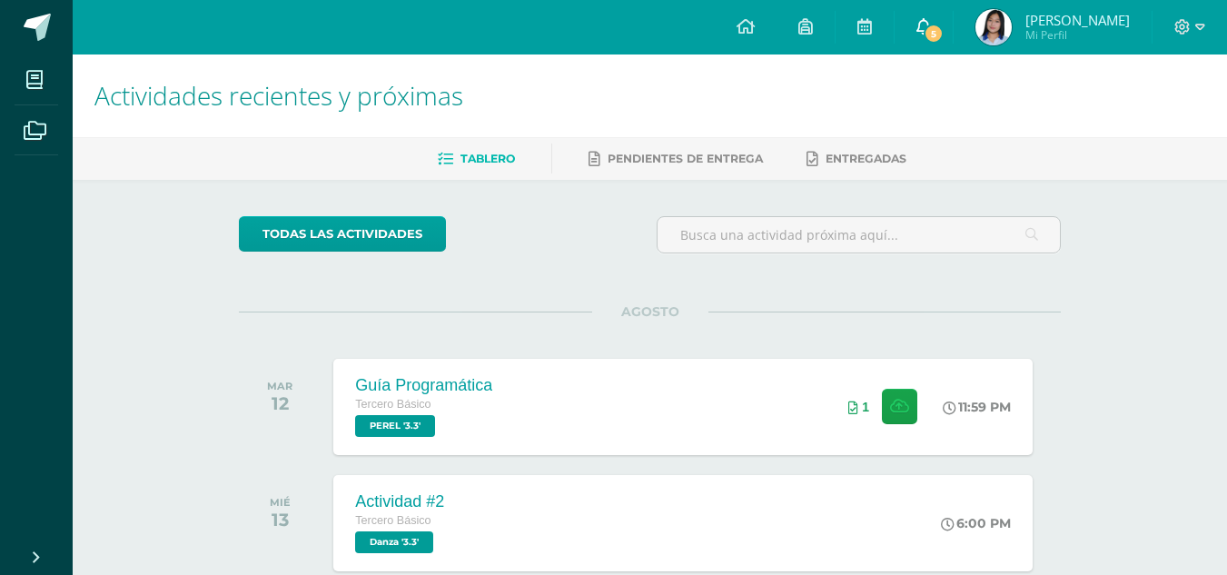
click at [932, 27] on span "5" at bounding box center [934, 34] width 20 height 20
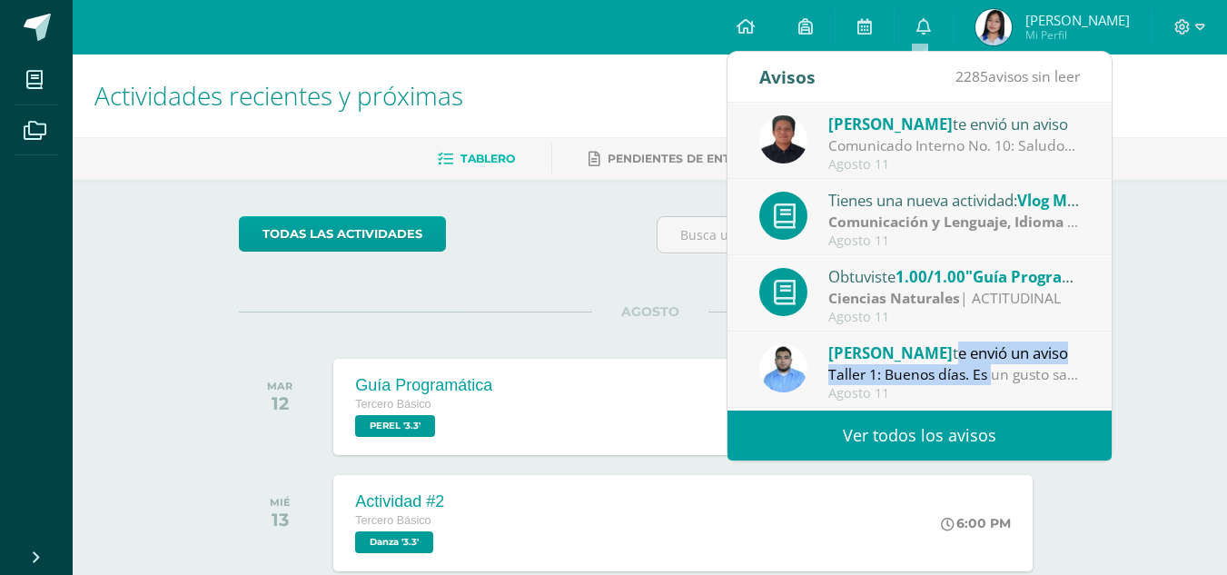
click at [936, 364] on div "[PERSON_NAME] te envió un aviso Taller 1: Buenos días. Es un gusto saludarles. …" at bounding box center [919, 371] width 321 height 60
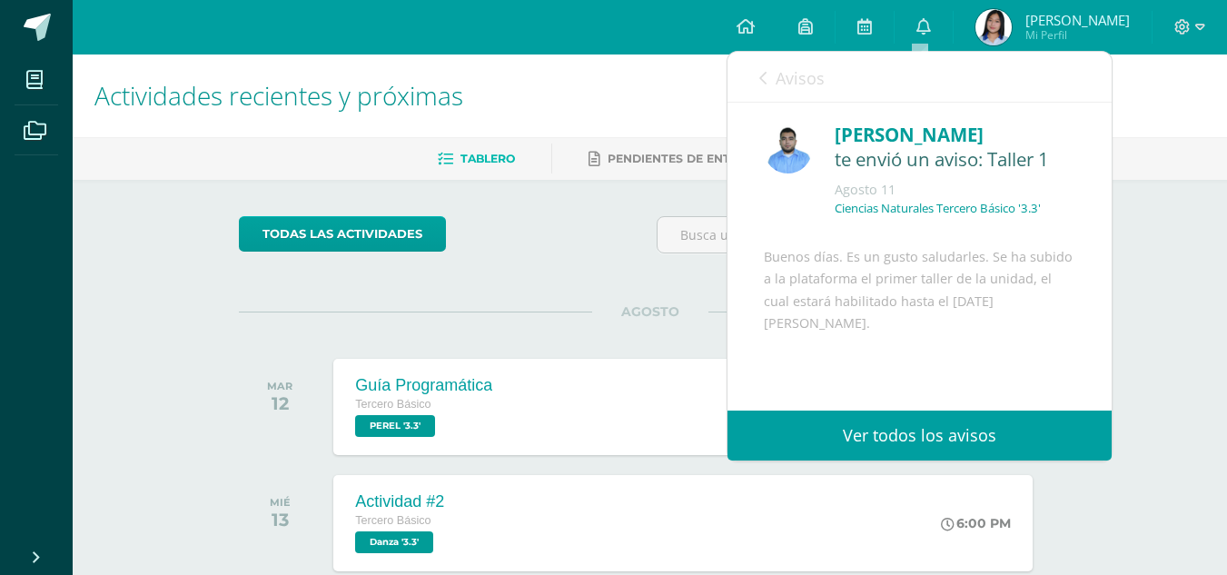
click at [801, 75] on span "Avisos" at bounding box center [800, 78] width 49 height 22
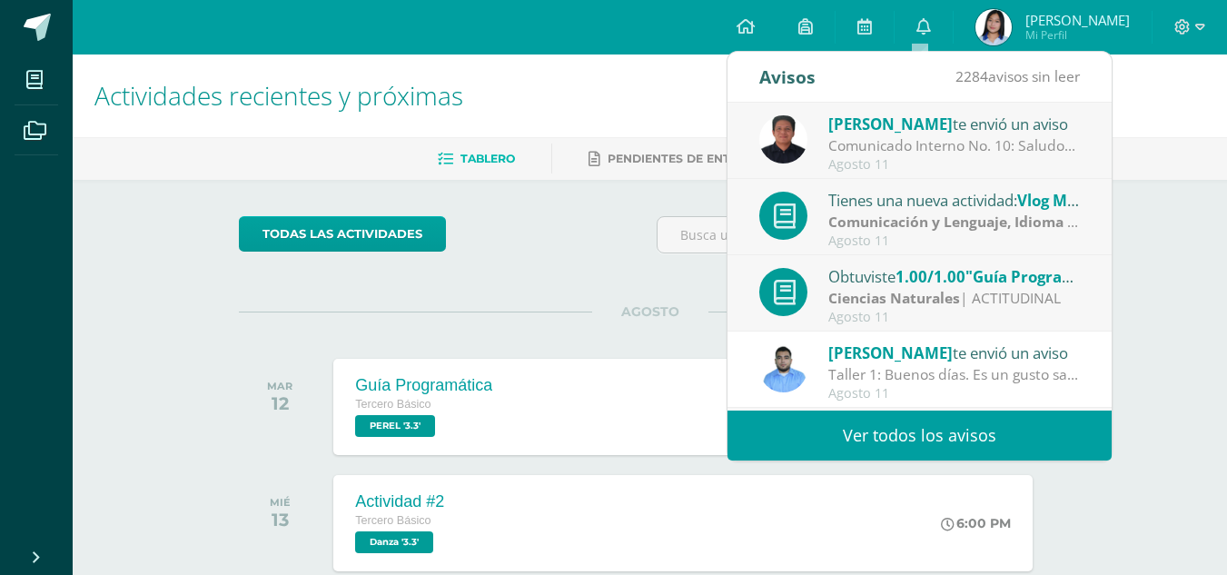
click at [924, 151] on div "Comunicado Interno No. 10: Saludos Cordiales, Por este medio se hace notificaci…" at bounding box center [954, 145] width 252 height 21
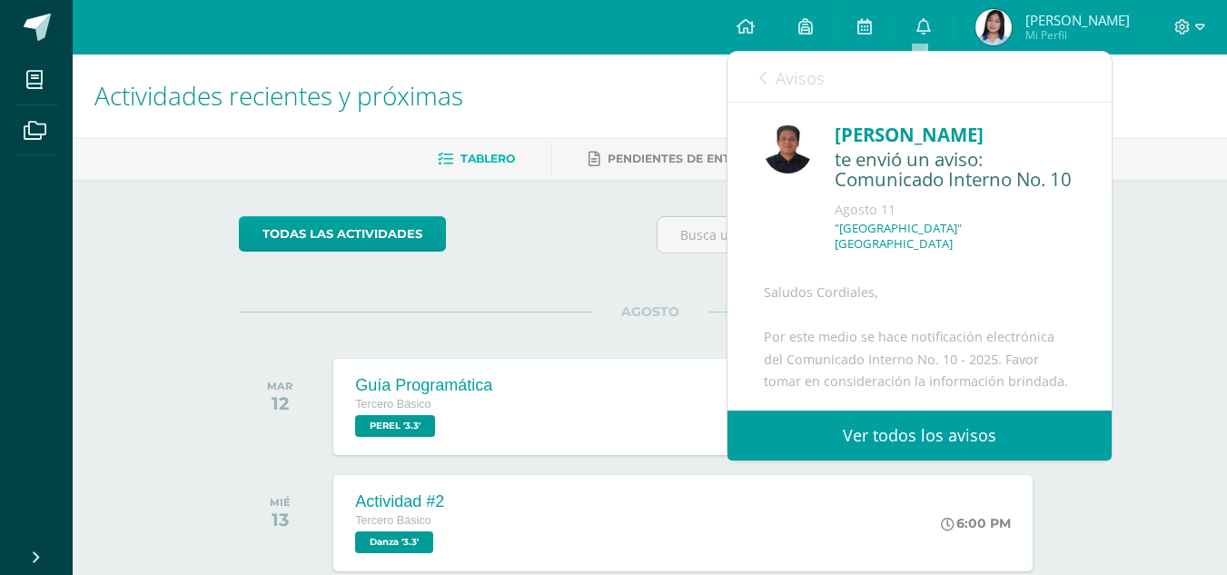
scroll to position [242, 0]
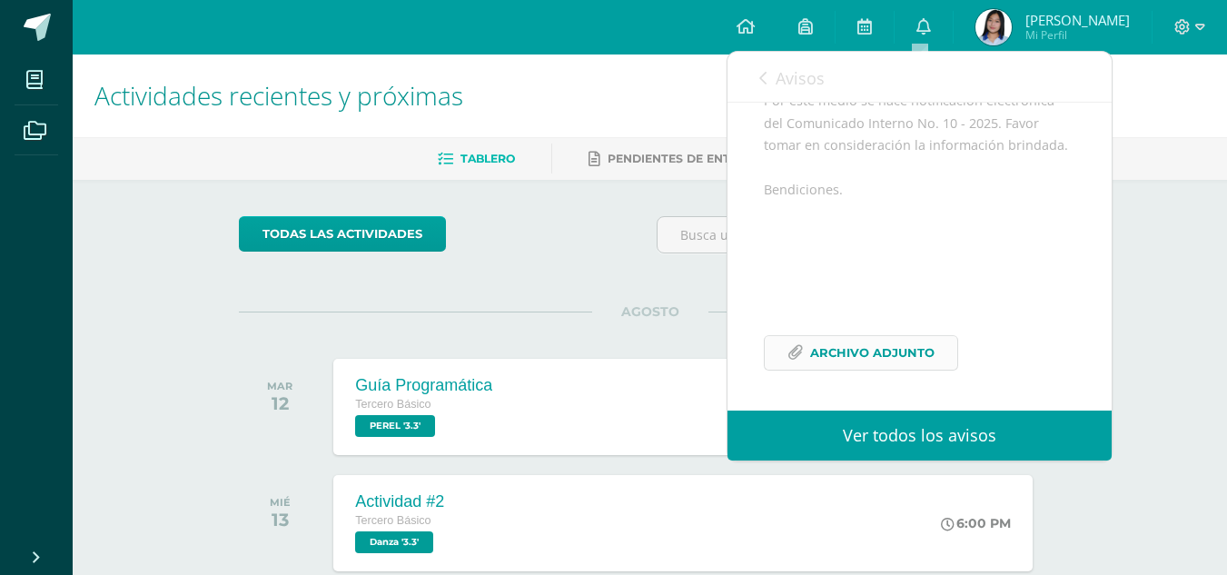
click at [859, 370] on span "Archivo Adjunto" at bounding box center [872, 353] width 124 height 34
